Goal: Task Accomplishment & Management: Manage account settings

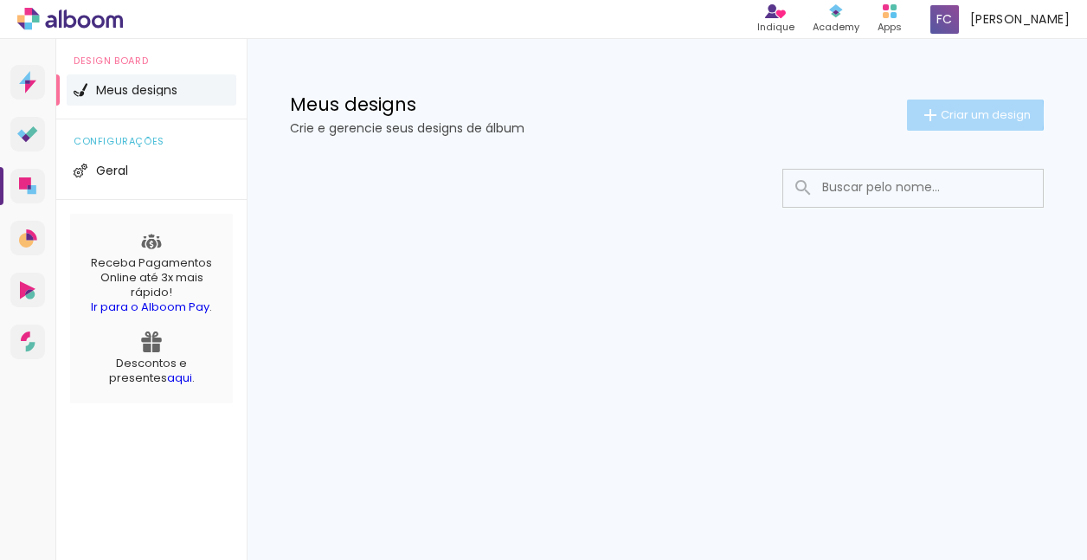
click at [955, 114] on span "Criar um design" at bounding box center [986, 114] width 90 height 11
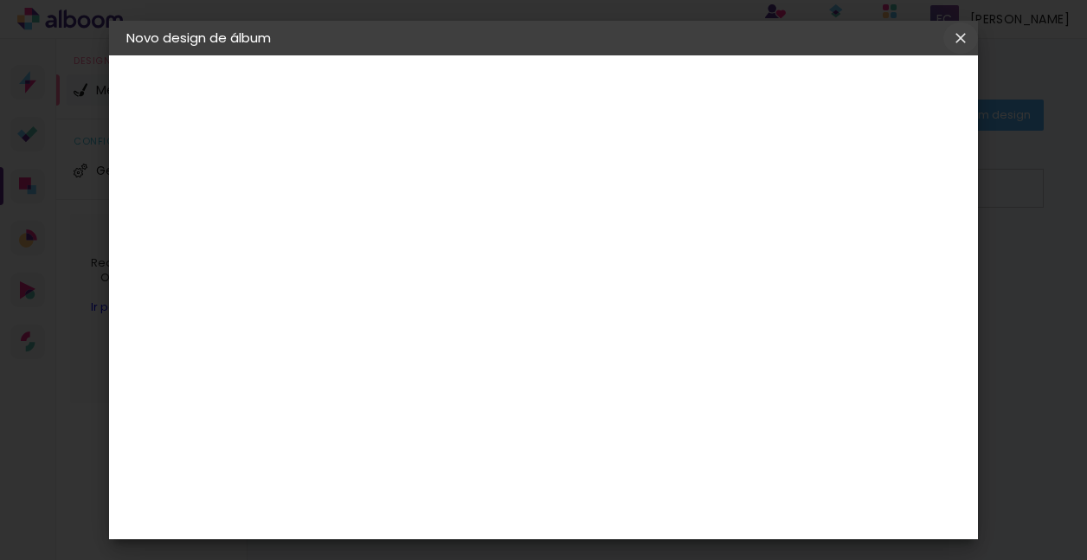
click at [0, 0] on iron-icon at bounding box center [0, 0] width 0 height 0
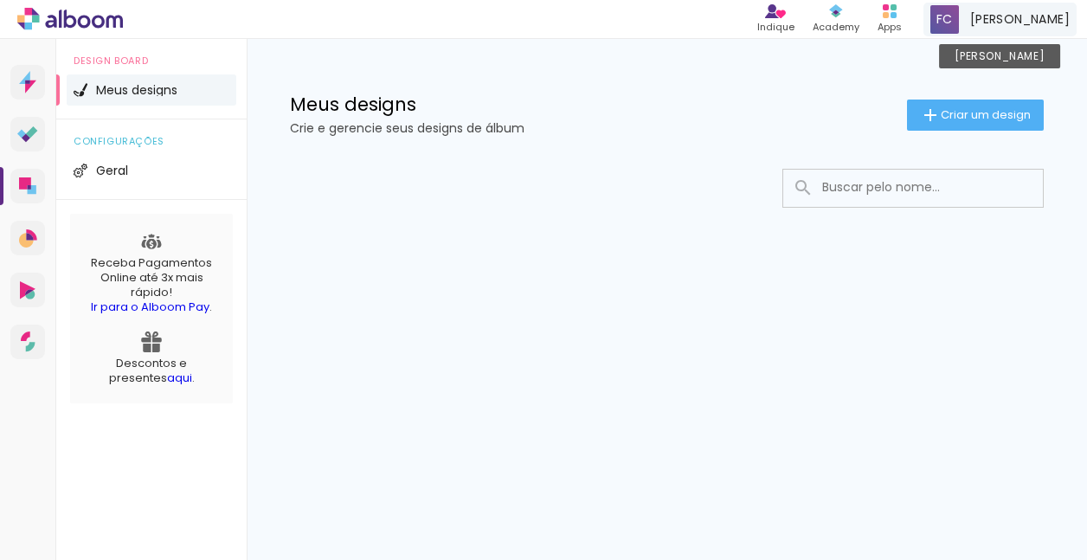
click at [988, 20] on span "Fabio Caldeira" at bounding box center [1020, 19] width 100 height 18
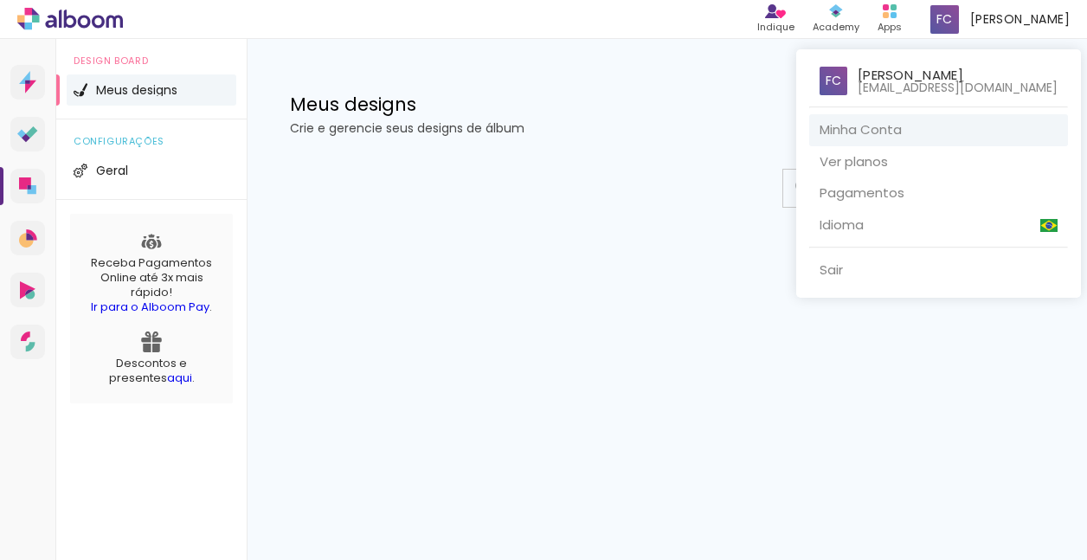
click at [923, 135] on link "Minha Conta" at bounding box center [938, 130] width 259 height 32
